Goal: Task Accomplishment & Management: Manage account settings

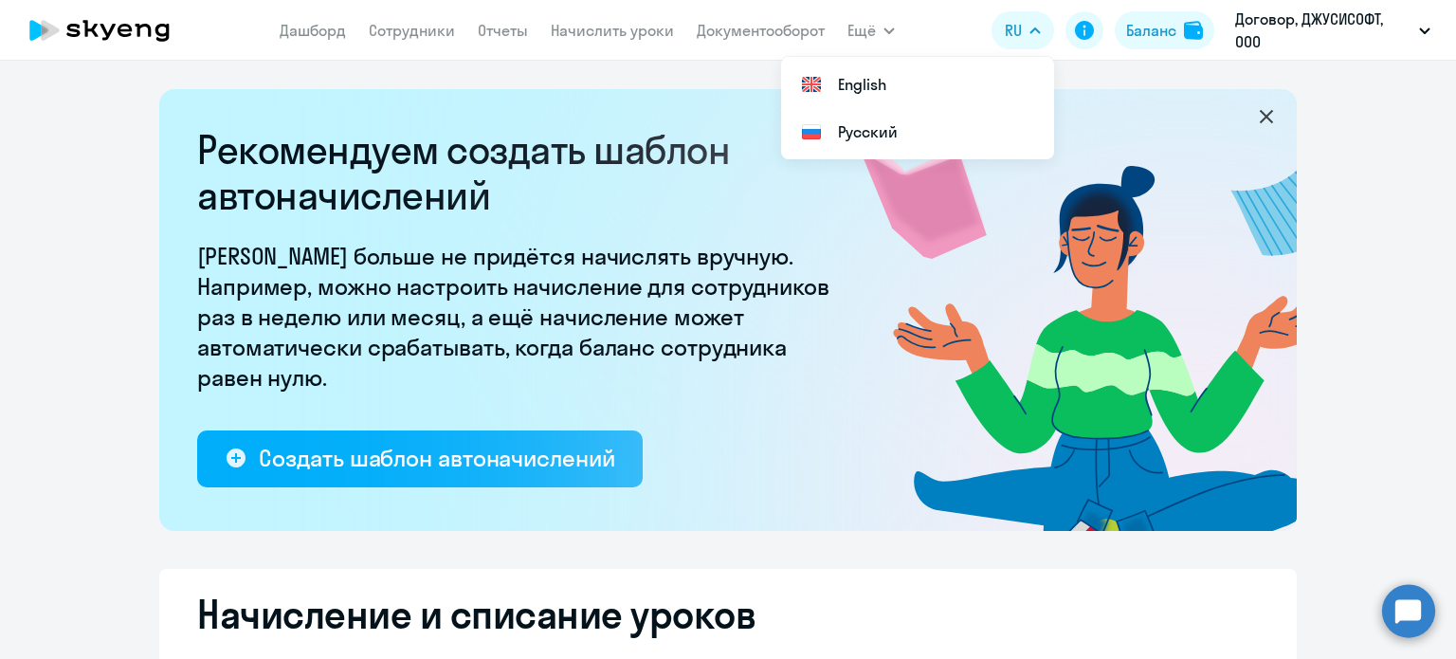
select select "10"
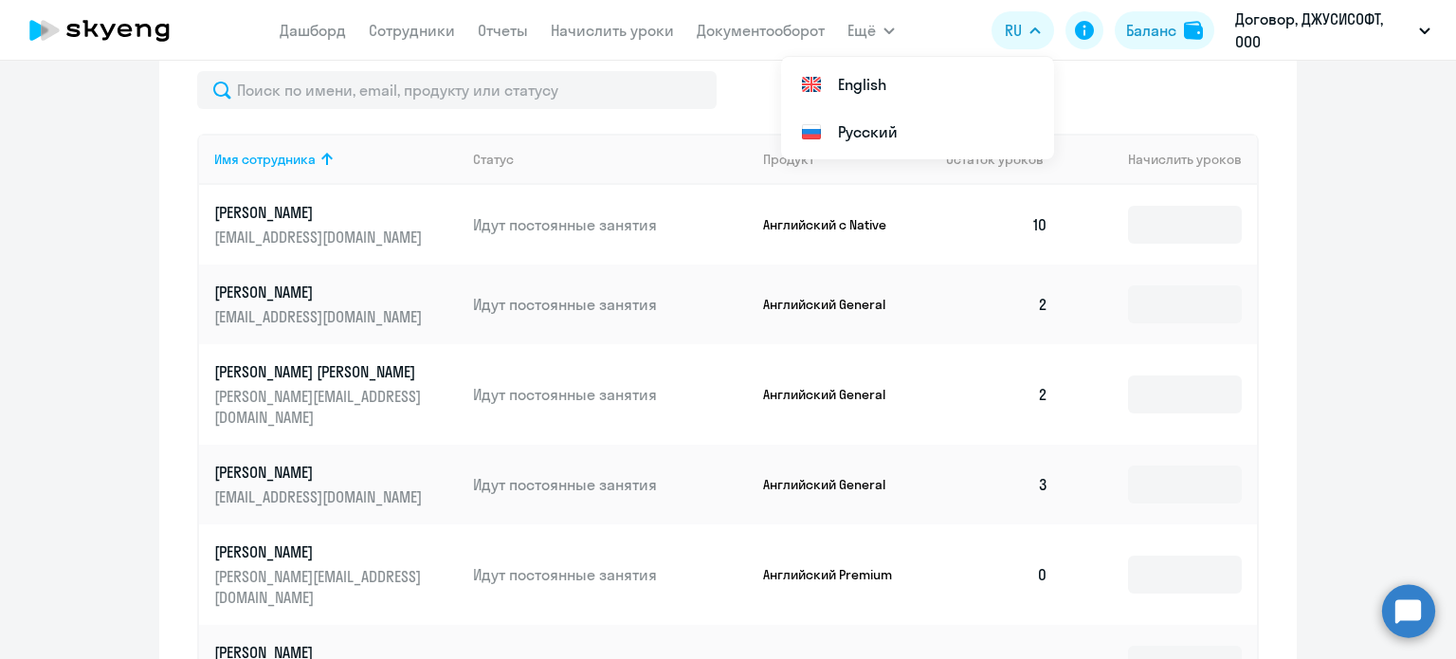
scroll to position [853, 0]
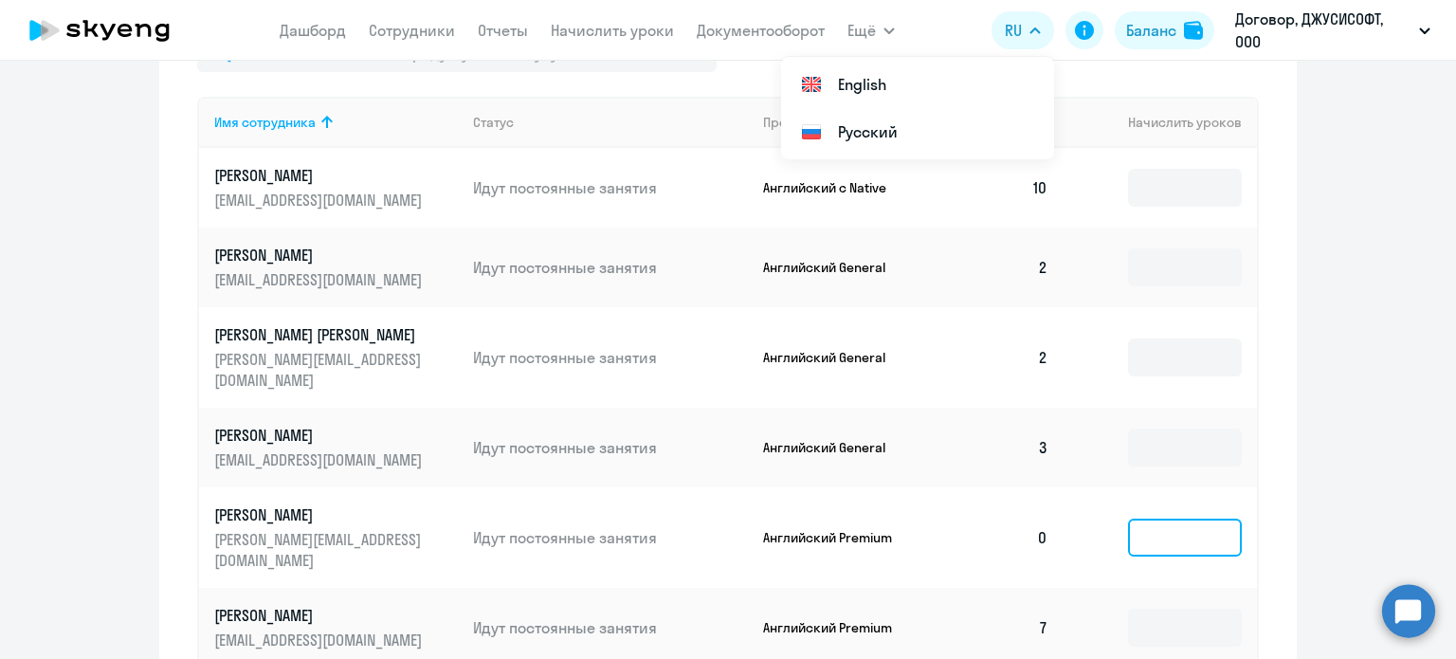
click at [1159, 519] on input at bounding box center [1185, 538] width 114 height 38
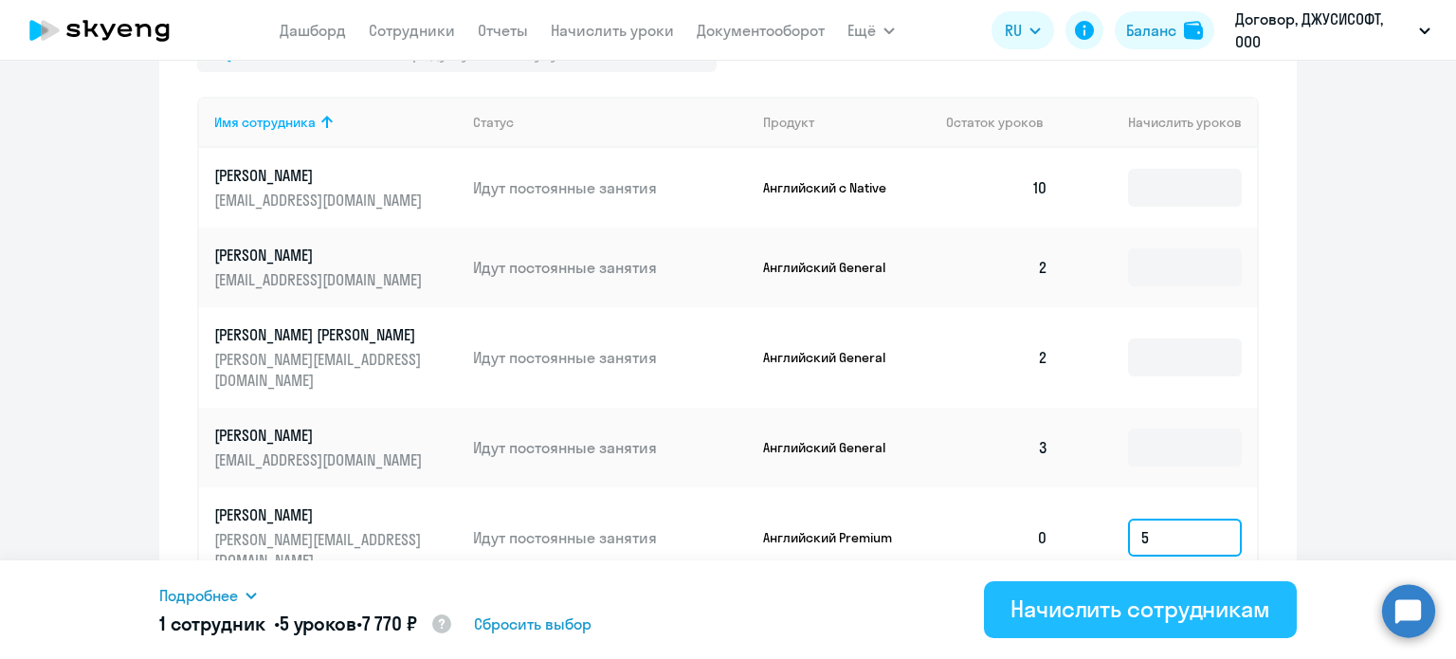
type input "5"
click at [1177, 594] on div "Начислить сотрудникам" at bounding box center [1141, 608] width 260 height 30
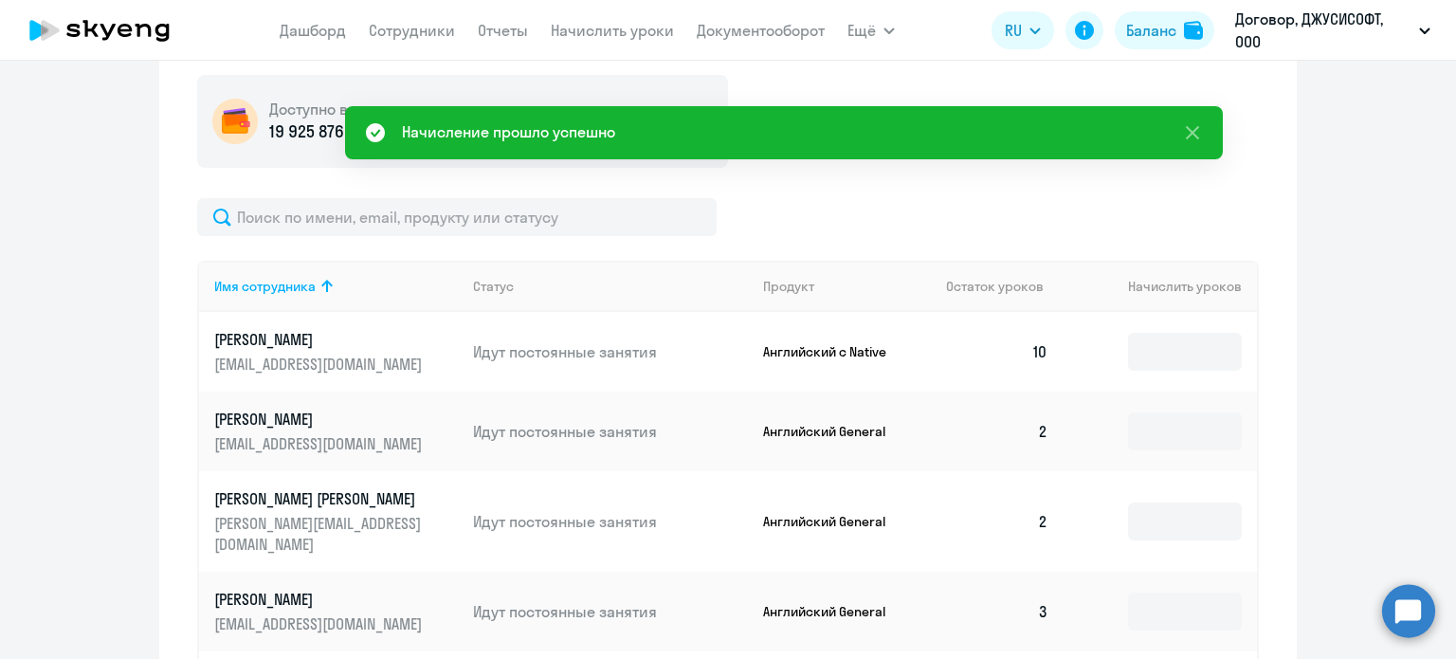
scroll to position [664, 0]
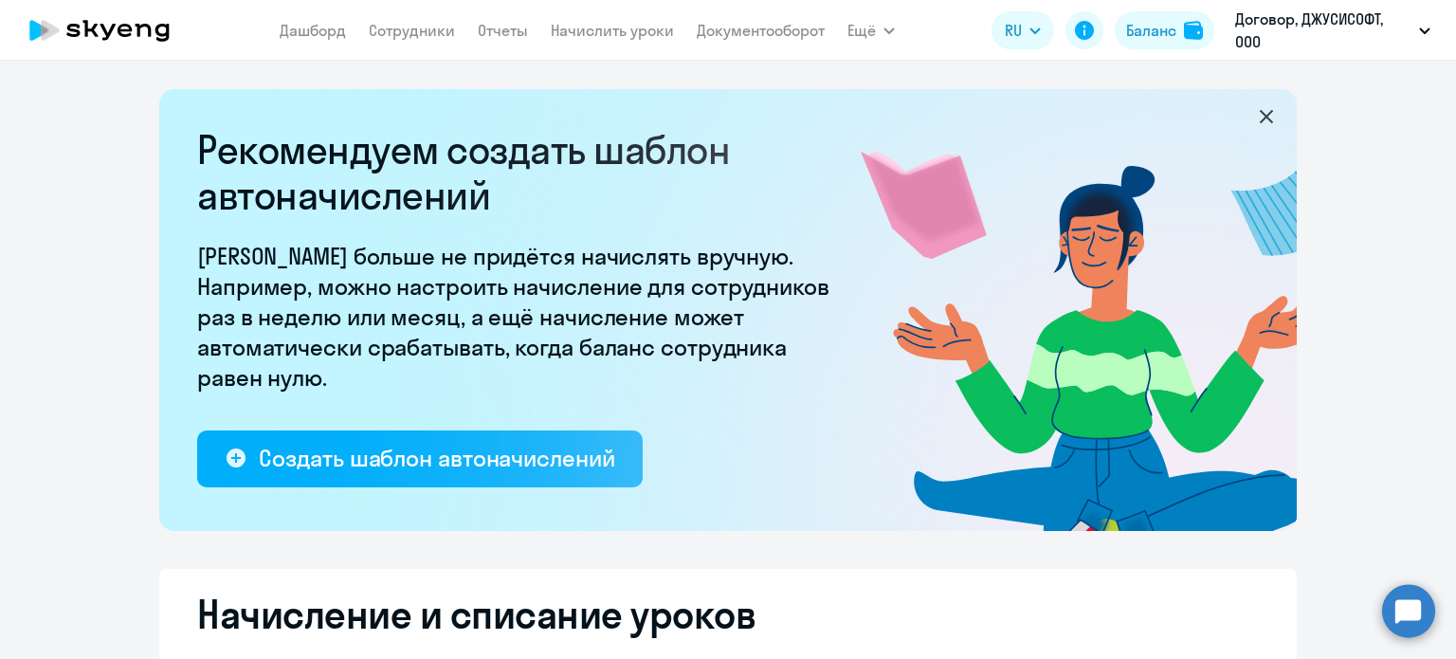
select select "10"
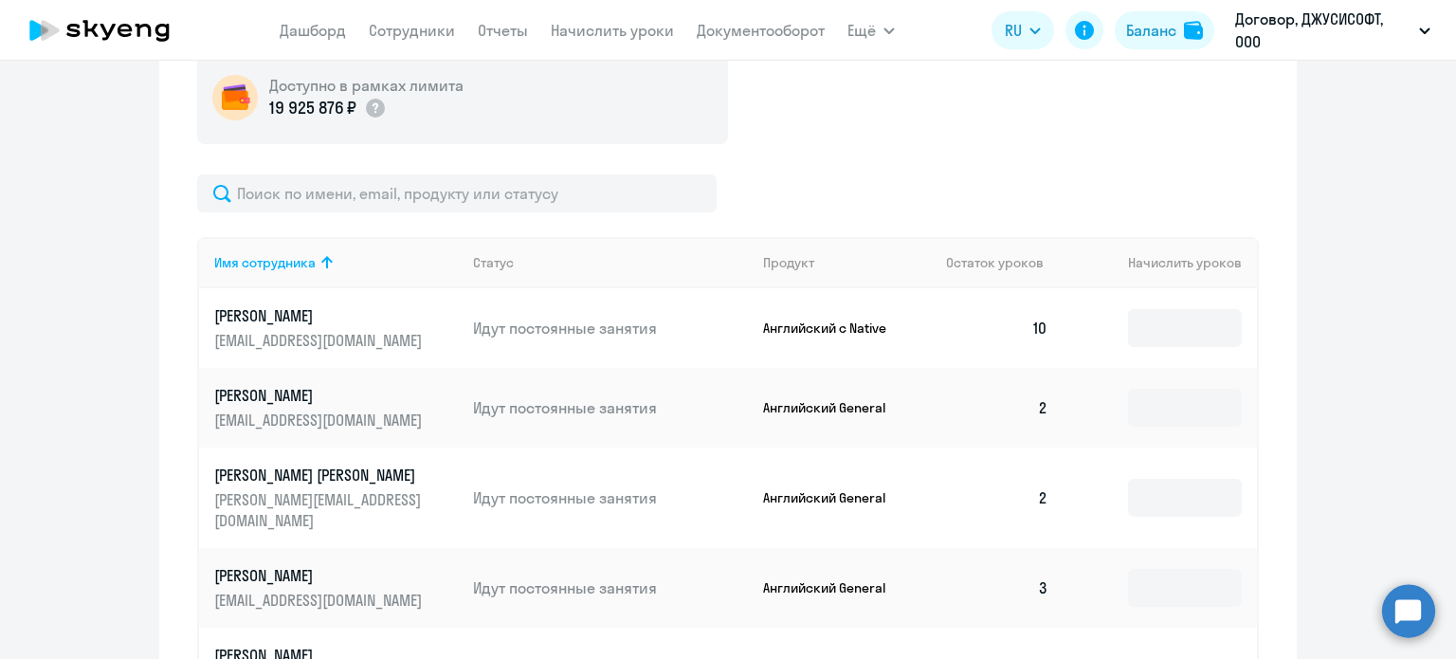
scroll to position [713, 0]
click at [1175, 405] on input at bounding box center [1185, 408] width 114 height 38
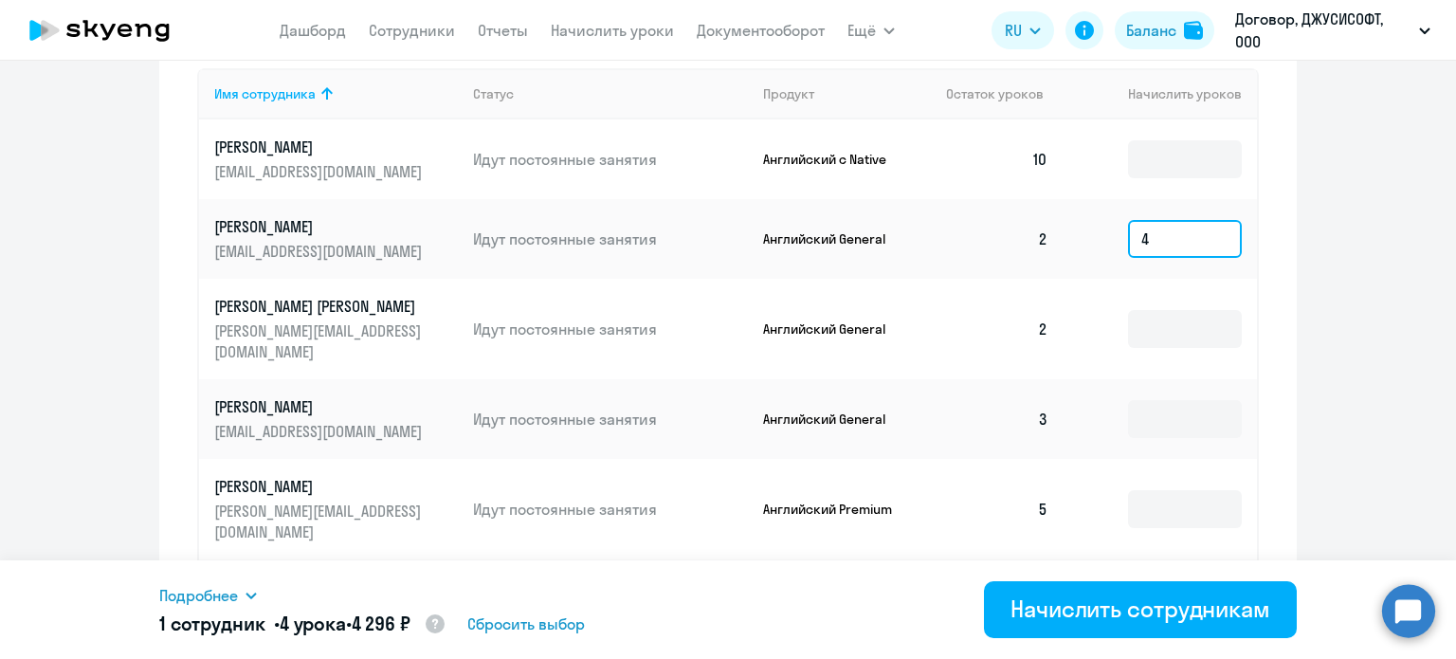
scroll to position [883, 0]
type input "4"
click at [1205, 411] on input at bounding box center [1185, 418] width 114 height 38
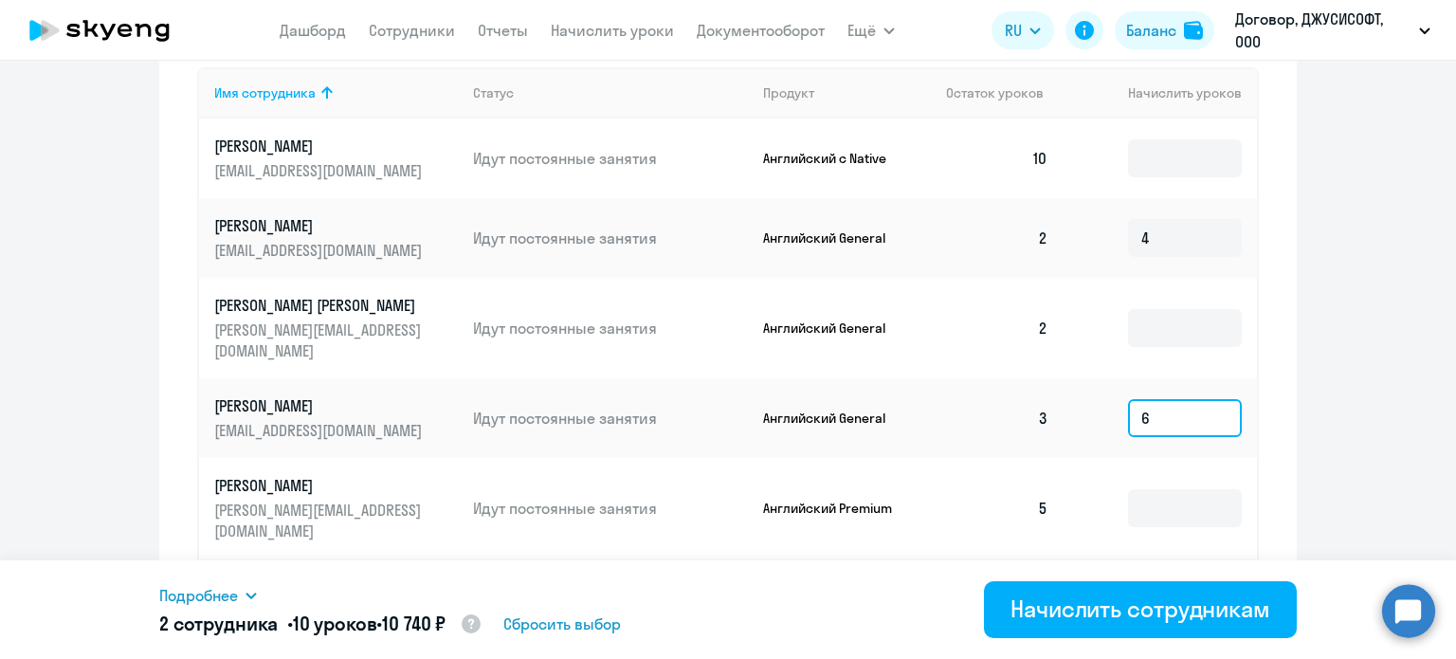
type input "6"
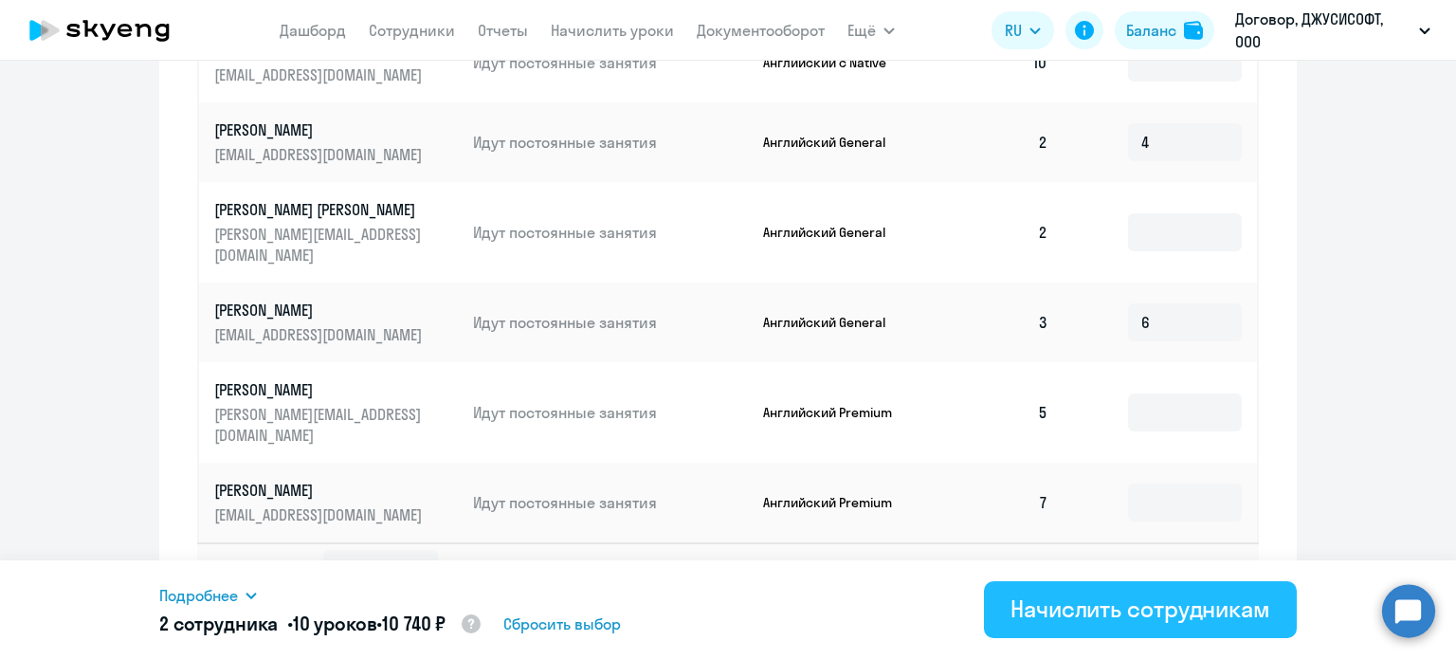
click at [1156, 615] on div "Начислить сотрудникам" at bounding box center [1141, 608] width 260 height 30
